Goal: Task Accomplishment & Management: Manage account settings

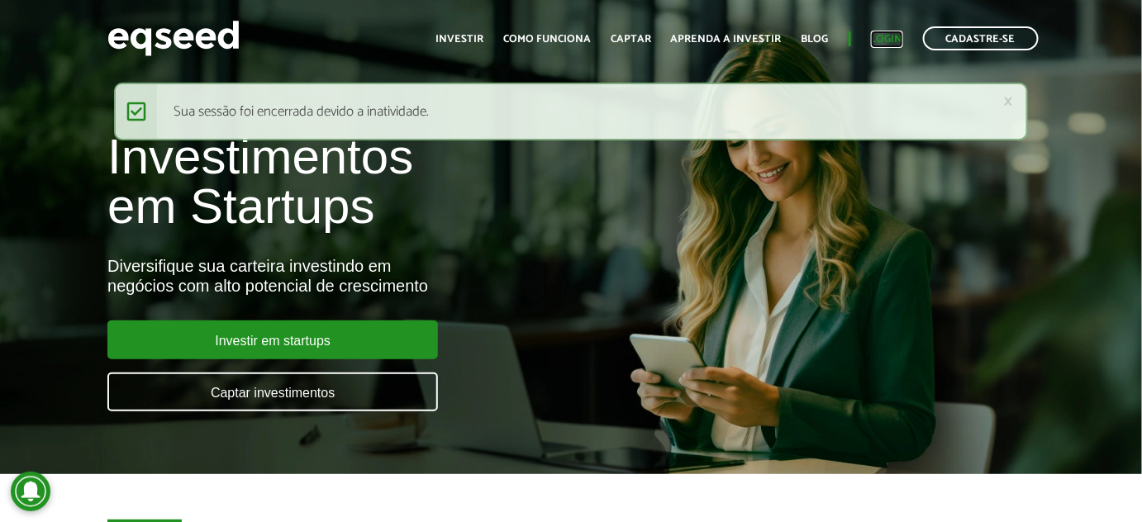
click at [886, 36] on link "Login" at bounding box center [887, 39] width 32 height 11
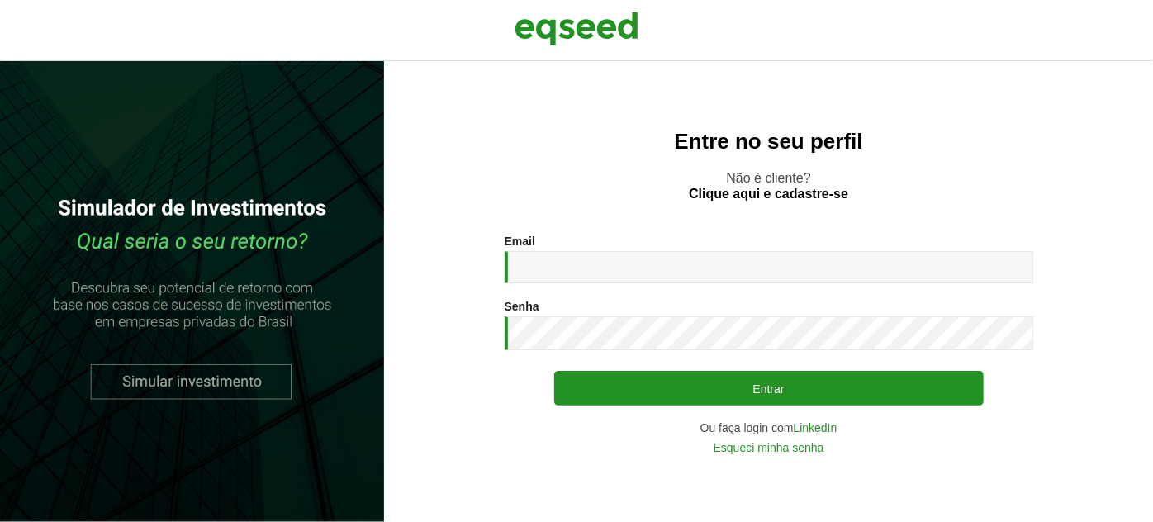
click at [734, 286] on div "Email * Digite seu endereço de e-mail. Senha * Digite a senha que será usada em…" at bounding box center [769, 344] width 529 height 218
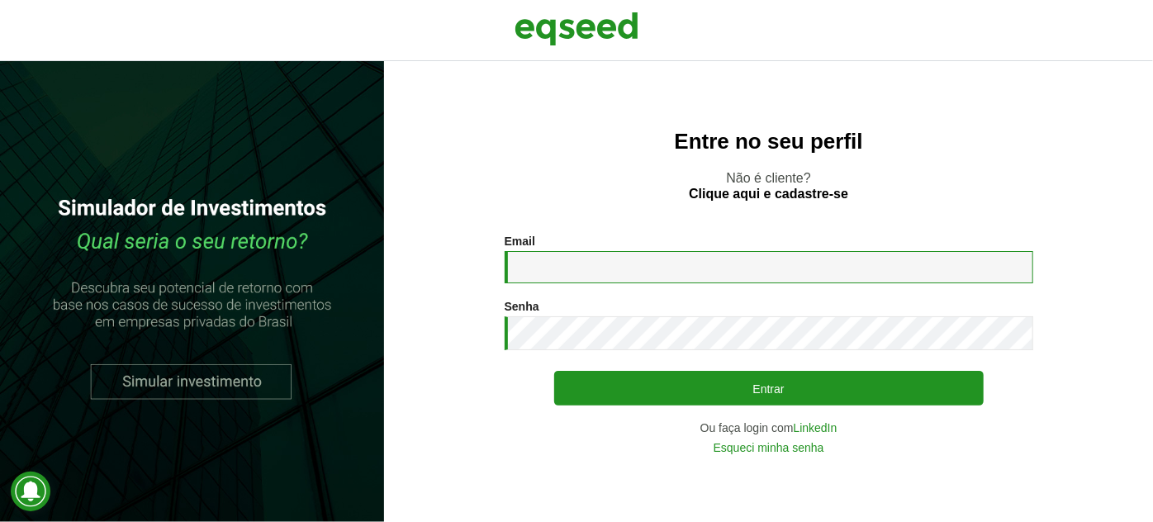
click at [734, 260] on input "Email *" at bounding box center [769, 267] width 529 height 32
type input "**********"
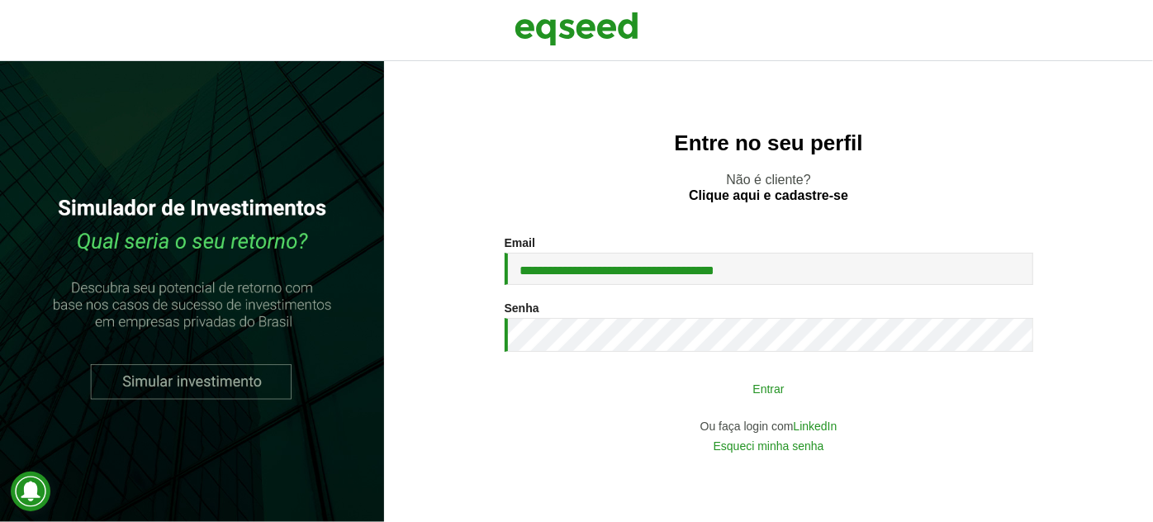
click at [761, 398] on button "Entrar" at bounding box center [769, 388] width 430 height 31
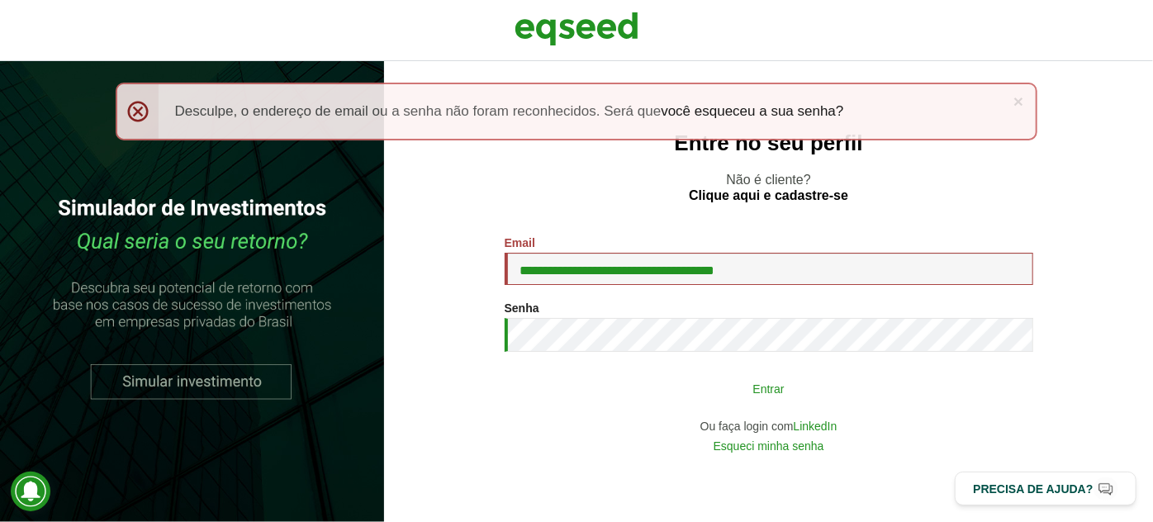
click at [674, 398] on button "Entrar" at bounding box center [769, 388] width 430 height 31
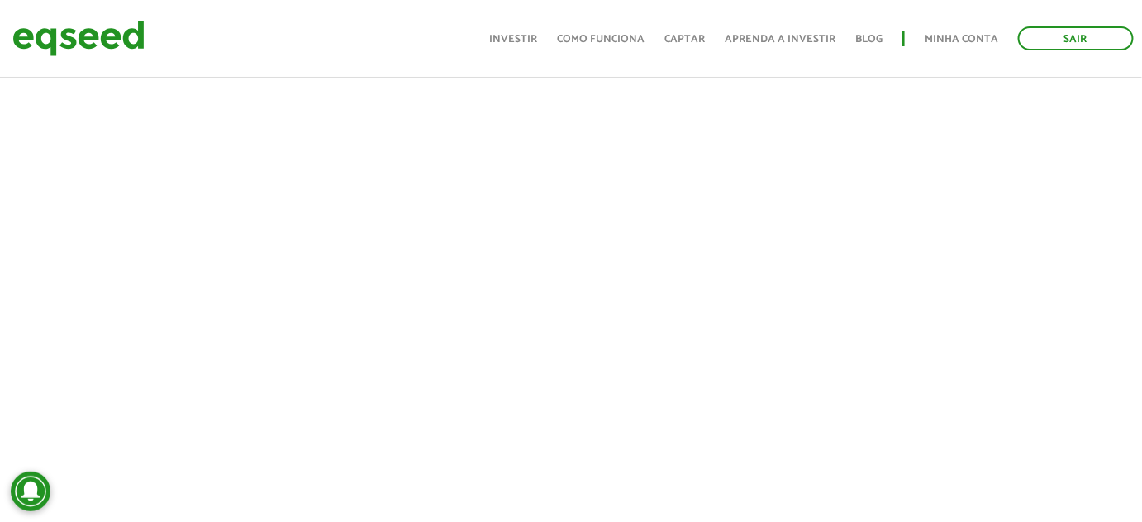
scroll to position [859, 0]
